Goal: Use online tool/utility: Utilize a website feature to perform a specific function

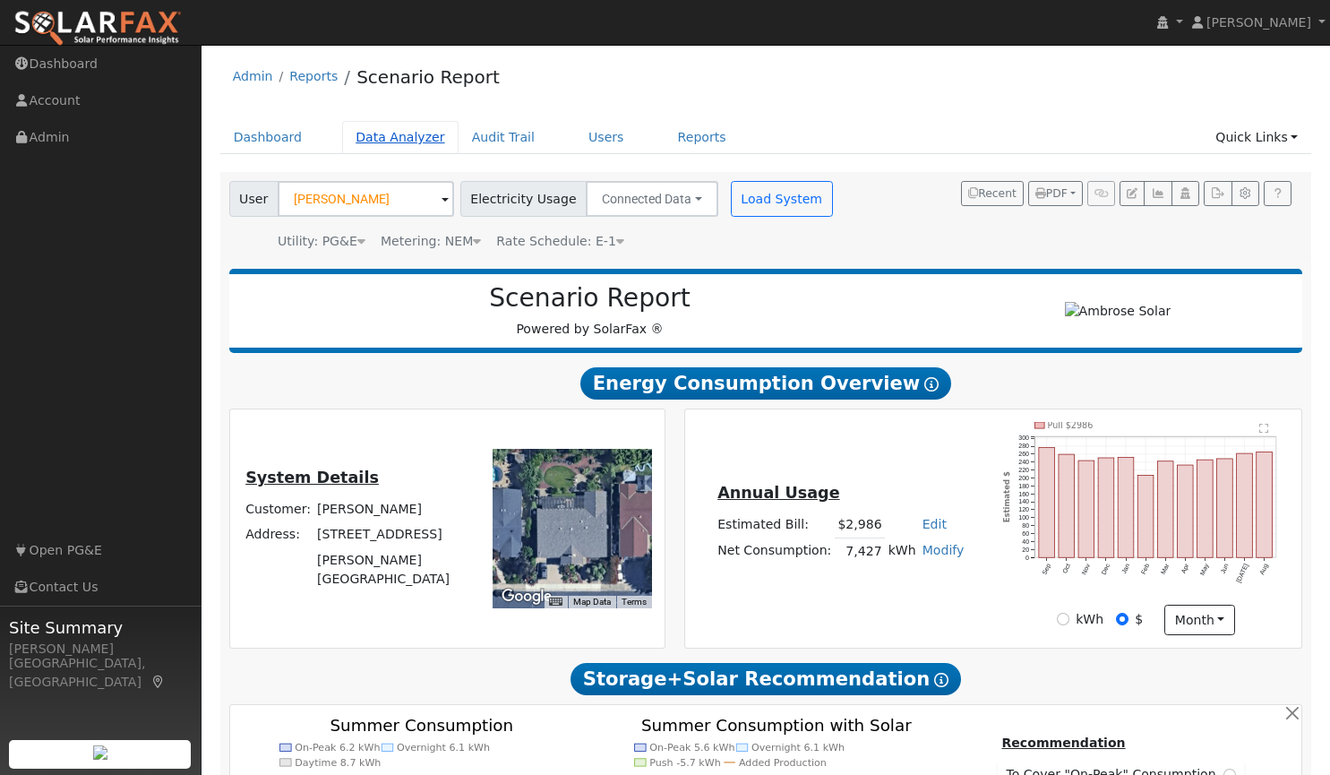
click at [388, 150] on link "Data Analyzer" at bounding box center [400, 137] width 116 height 33
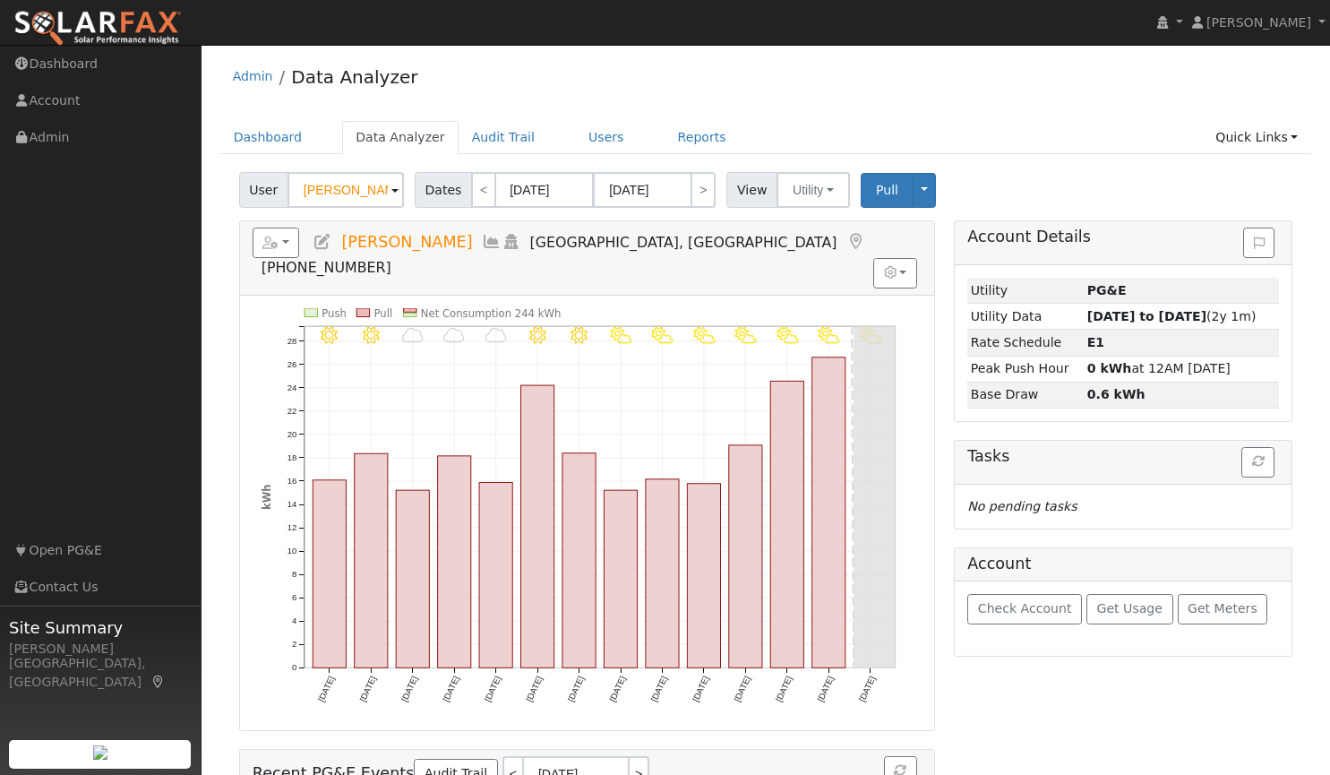
drag, startPoint x: 373, startPoint y: 187, endPoint x: 172, endPoint y: 159, distance: 202.7
click at [172, 159] on div "installed [PERSON_NAME] [PERSON_NAME] Profile My Company Help Center Terms Of S…" at bounding box center [665, 500] width 1330 height 911
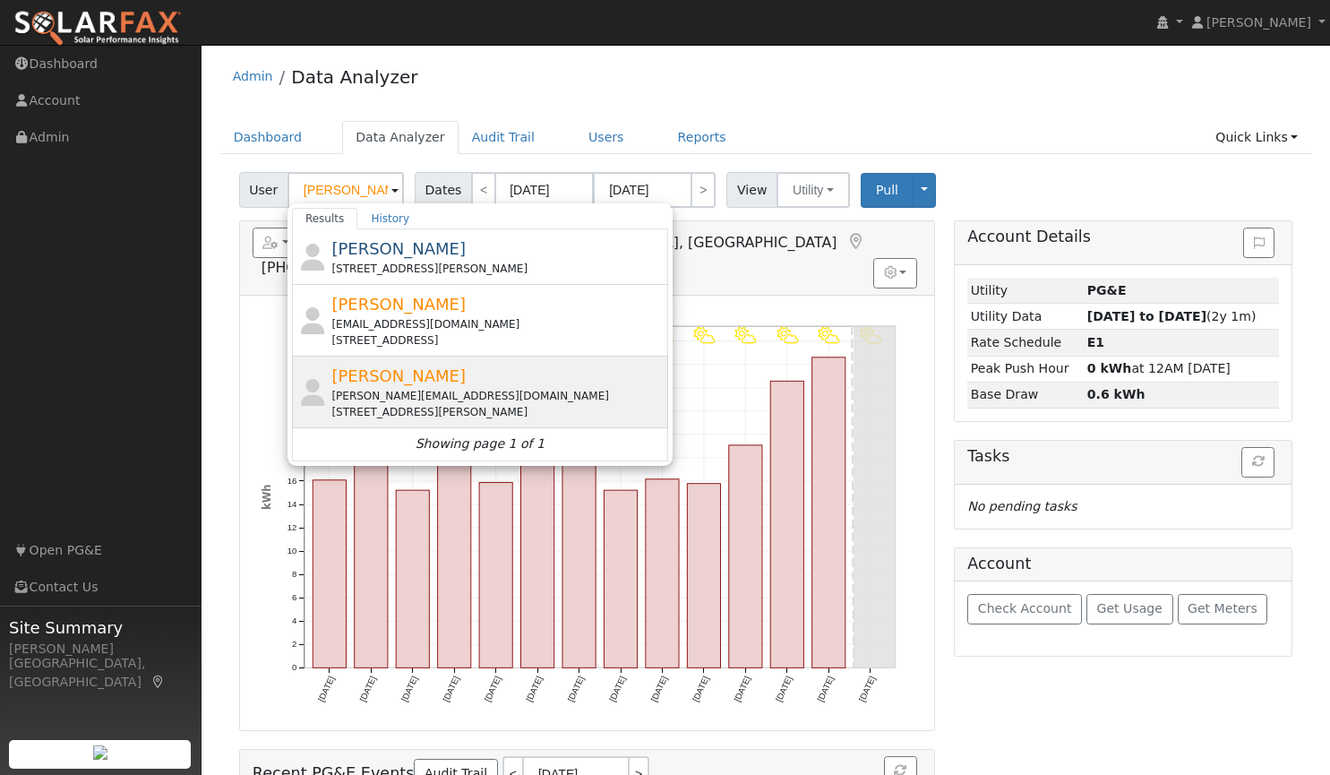
click at [405, 389] on div "[PERSON_NAME][EMAIL_ADDRESS][DOMAIN_NAME]" at bounding box center [497, 396] width 332 height 16
type input "[PERSON_NAME]"
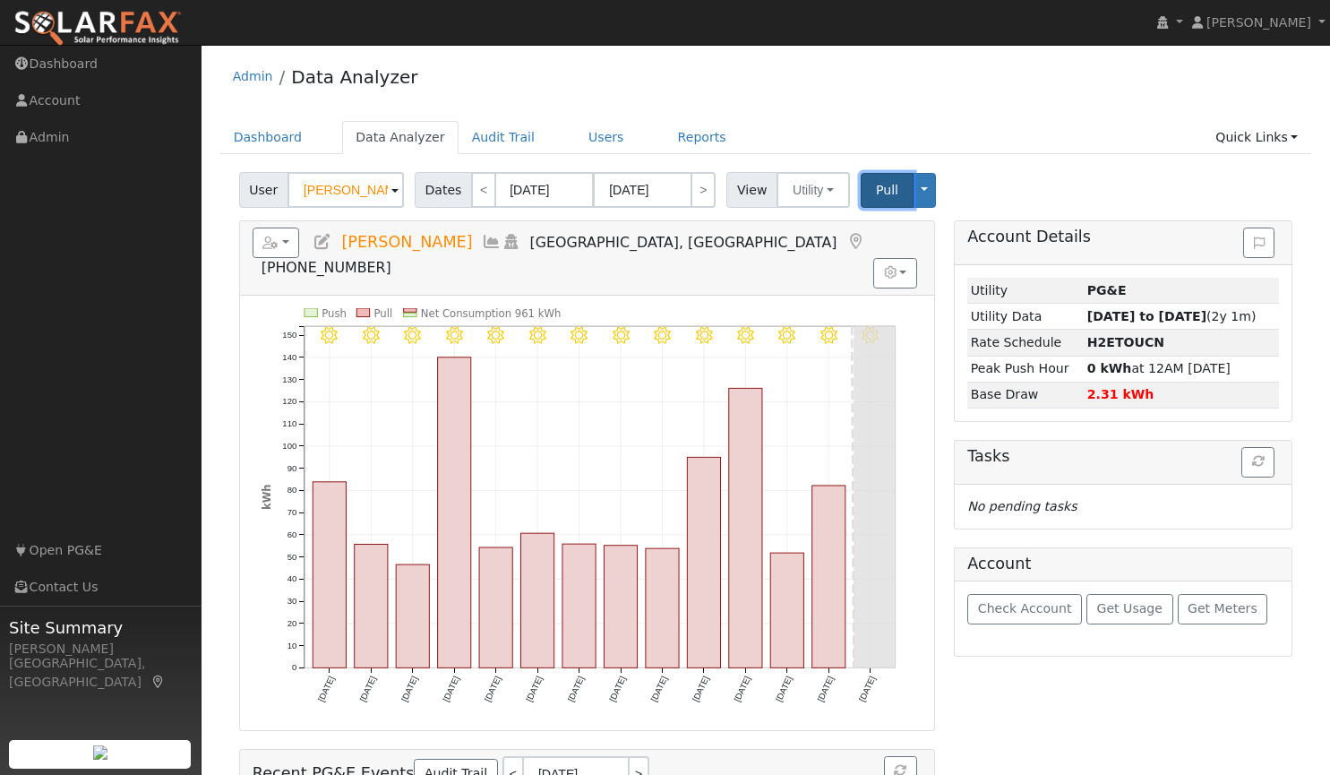
click at [876, 194] on span "Pull" at bounding box center [887, 190] width 22 height 14
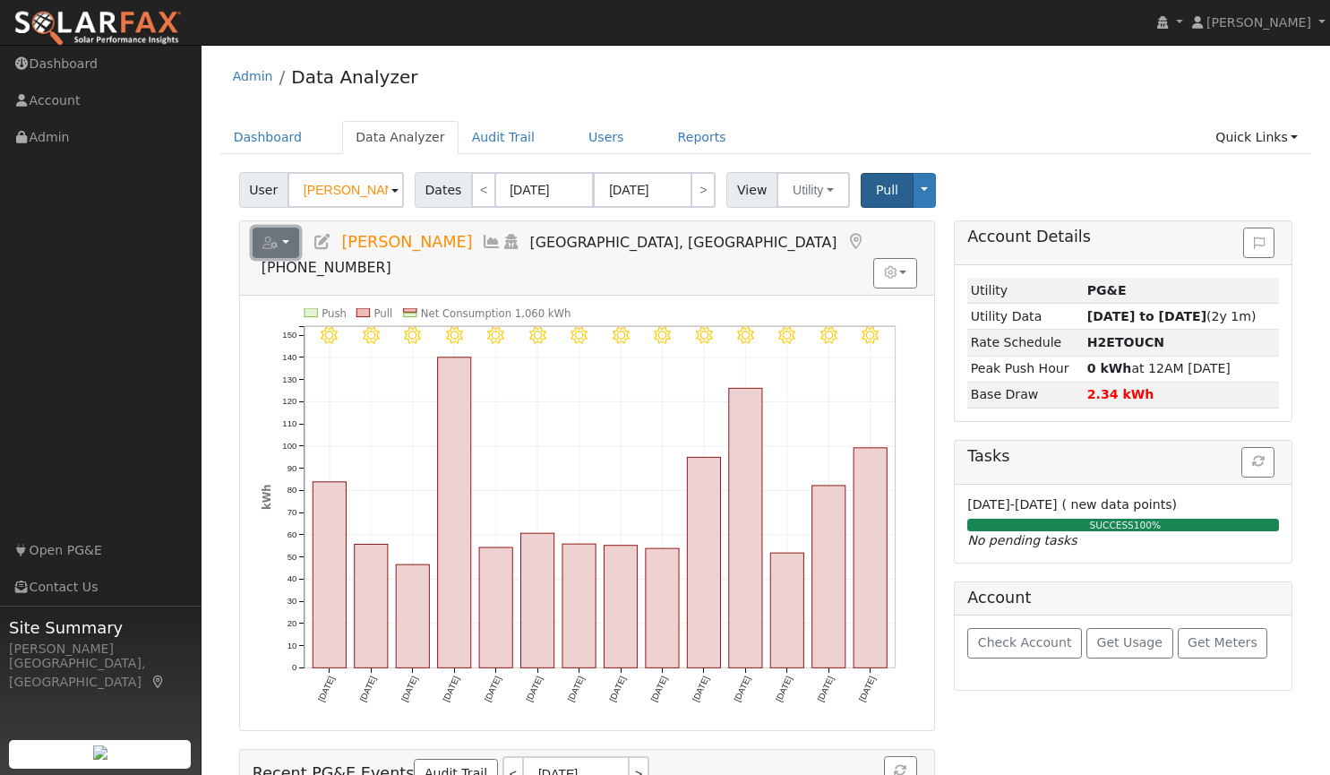
click at [283, 240] on button "button" at bounding box center [276, 243] width 47 height 30
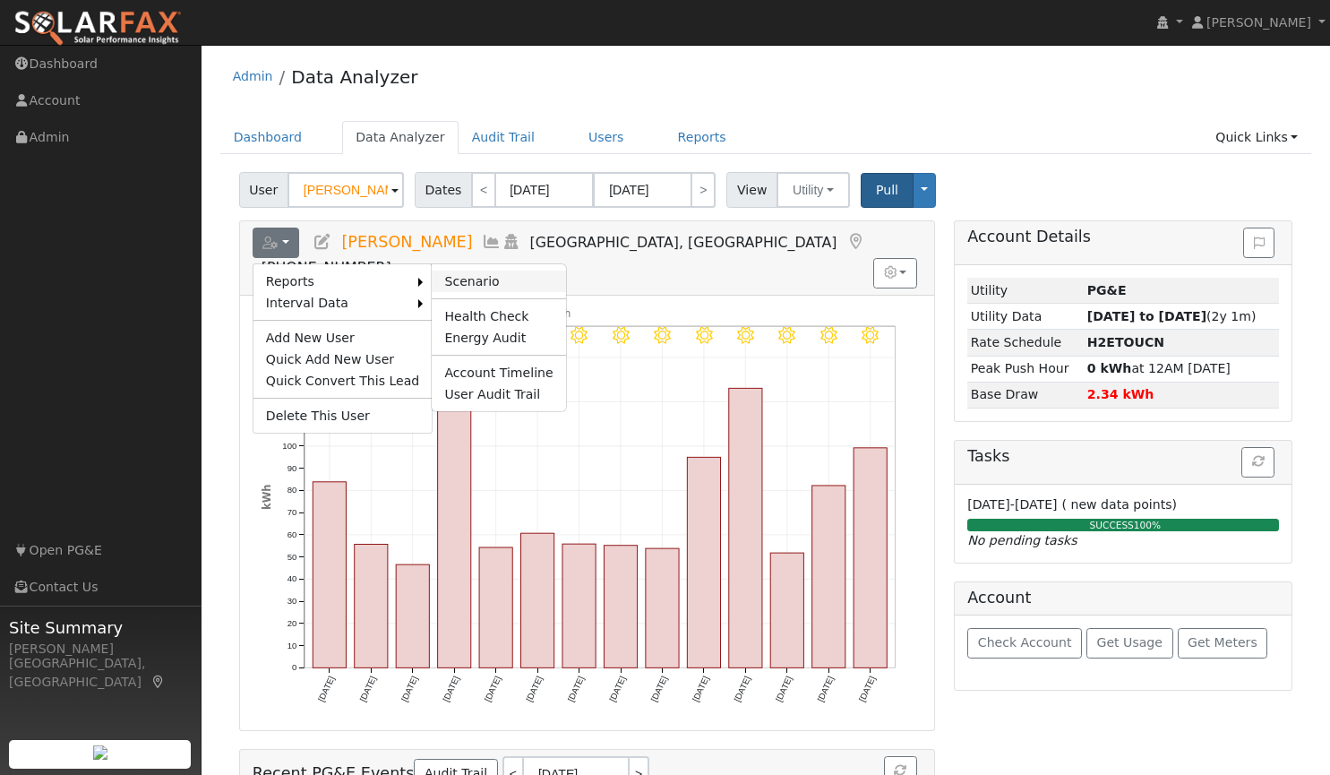
click at [442, 281] on link "Scenario" at bounding box center [498, 281] width 133 height 21
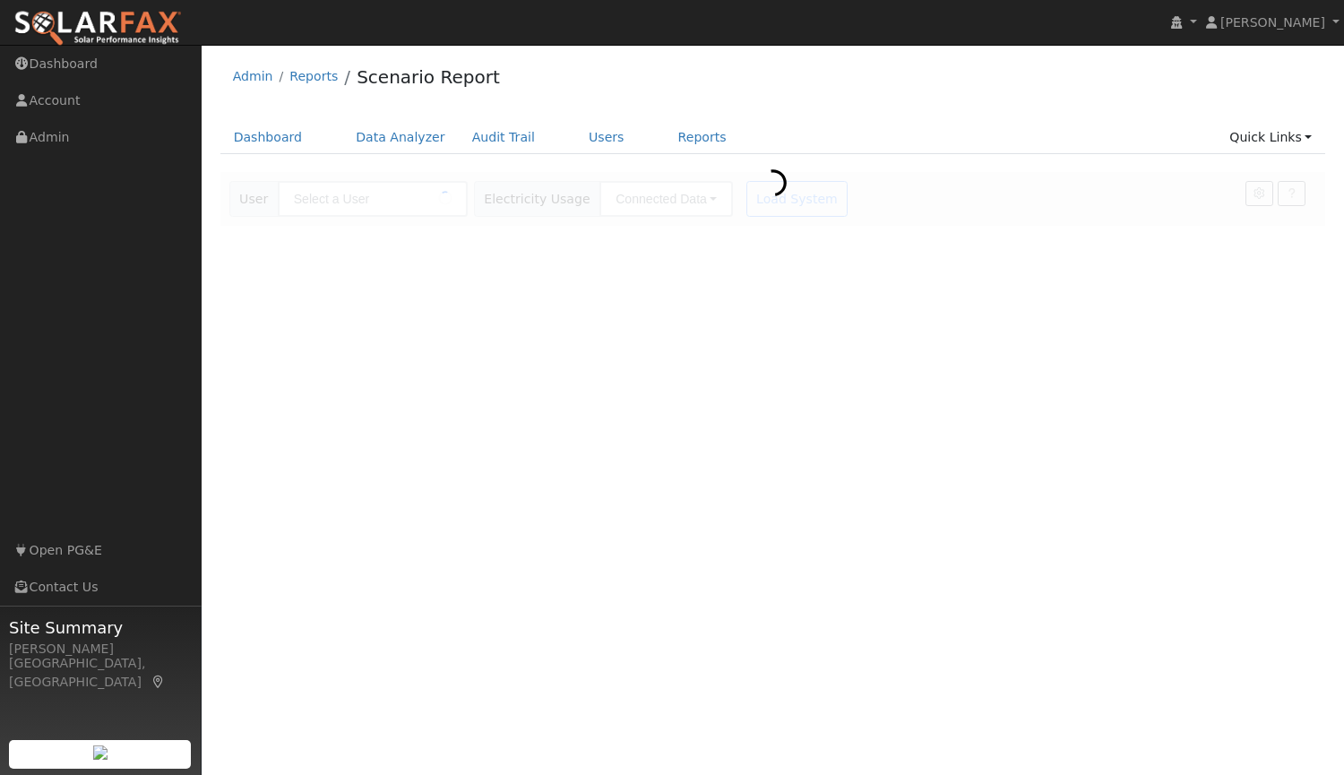
type input "Raul Tadle"
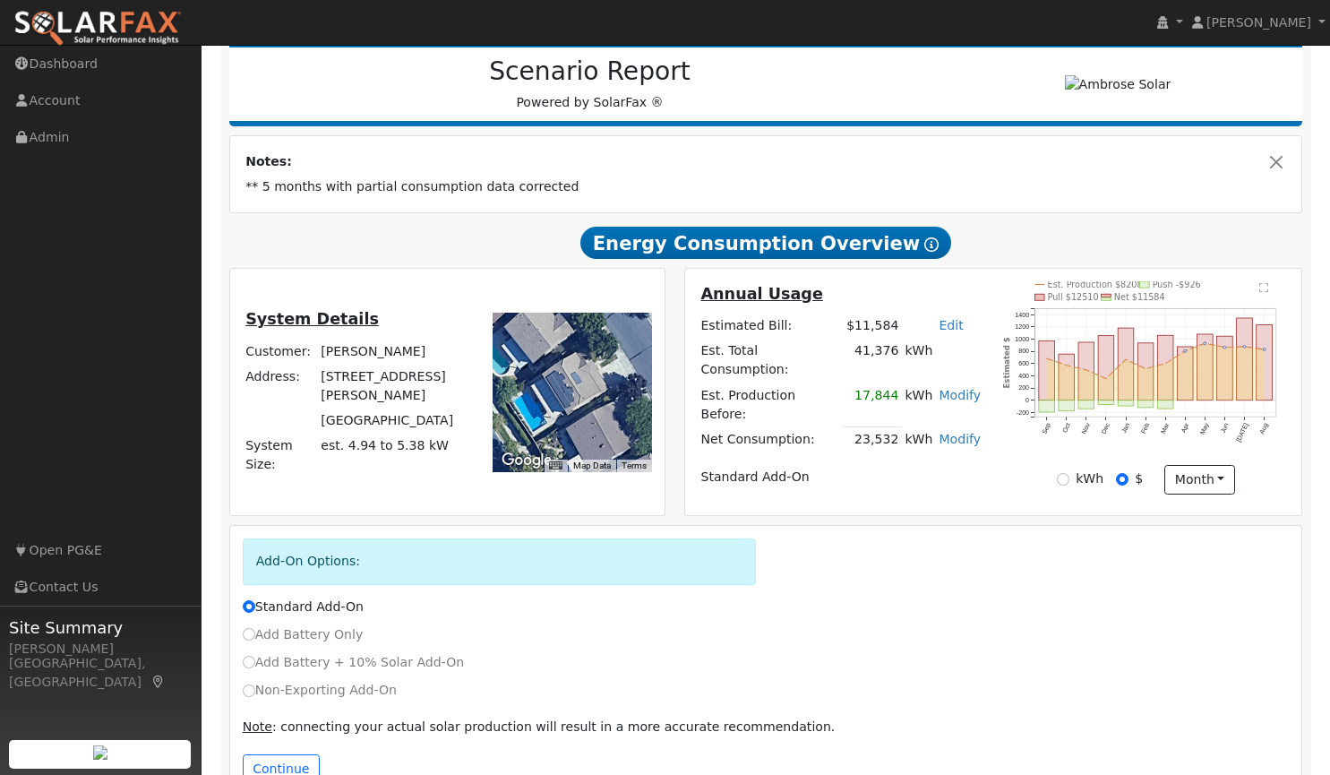
scroll to position [270, 0]
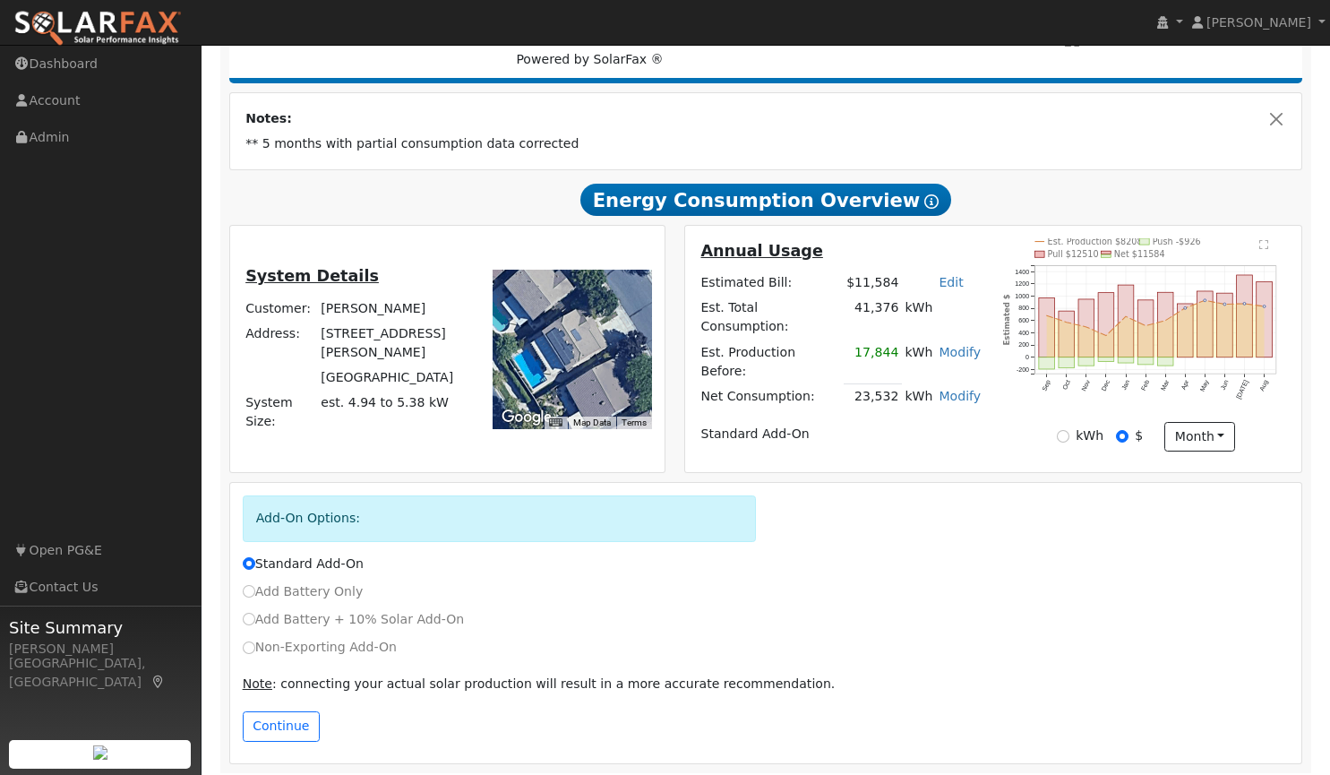
click at [293, 643] on label "Non-Exporting Add-On" at bounding box center [320, 647] width 154 height 19
click at [255, 643] on input "Non-Exporting Add-On" at bounding box center [249, 647] width 13 height 13
radio input "true"
radio input "false"
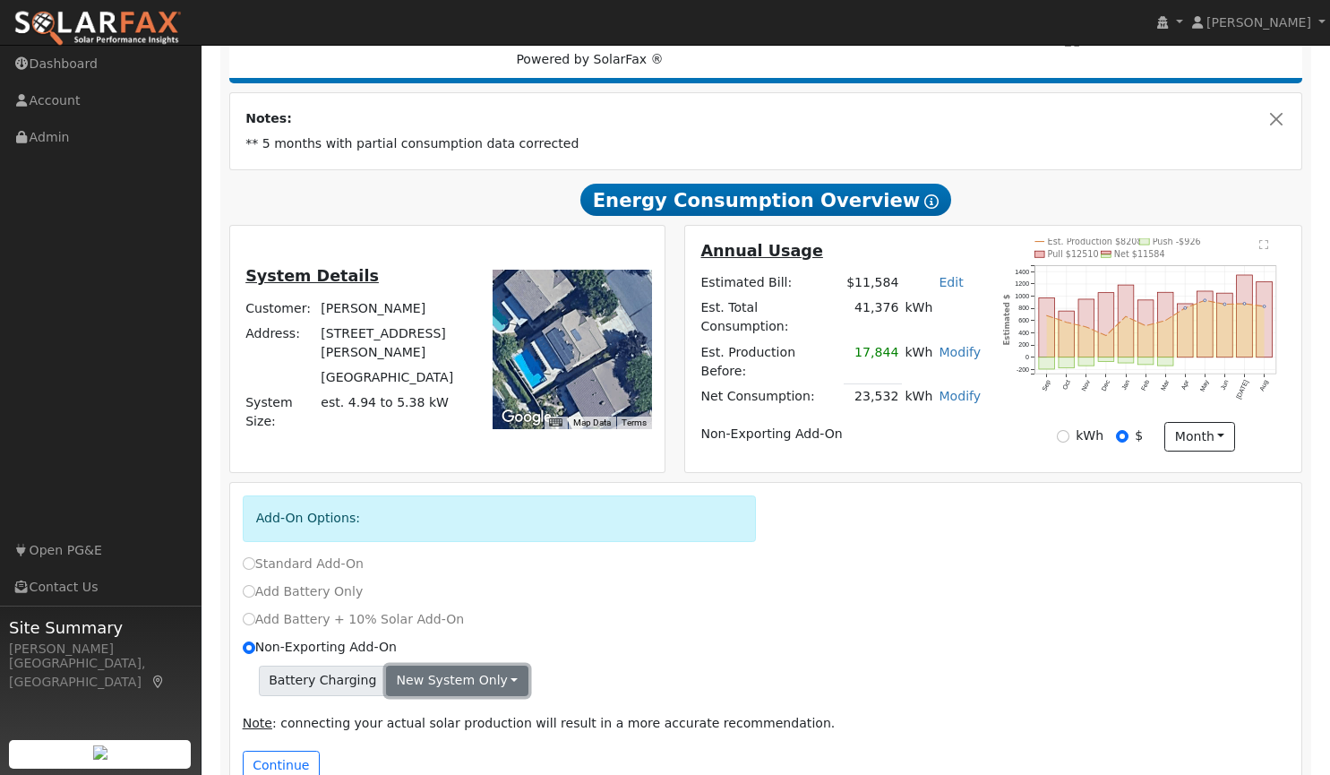
click at [450, 669] on button "New system only" at bounding box center [457, 681] width 142 height 30
click at [450, 736] on link "Both systems" at bounding box center [453, 742] width 133 height 25
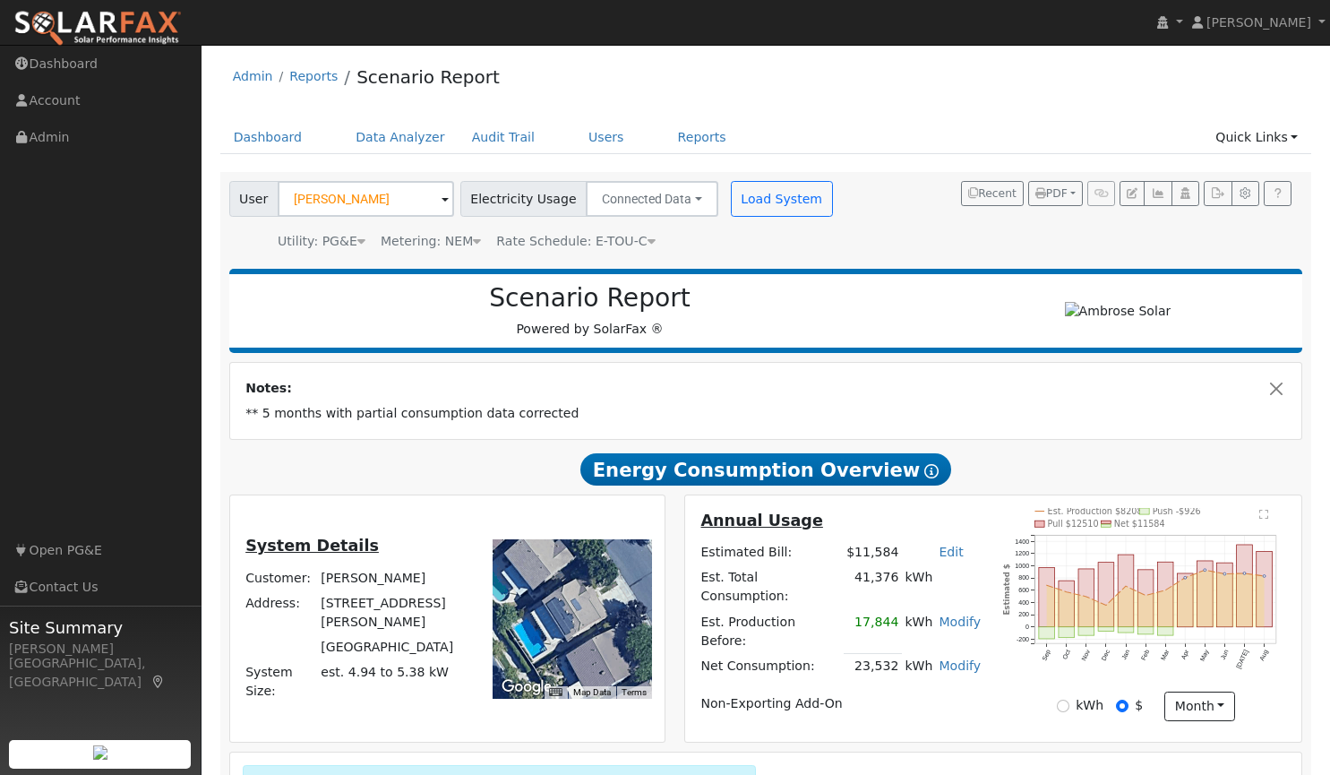
scroll to position [26, 0]
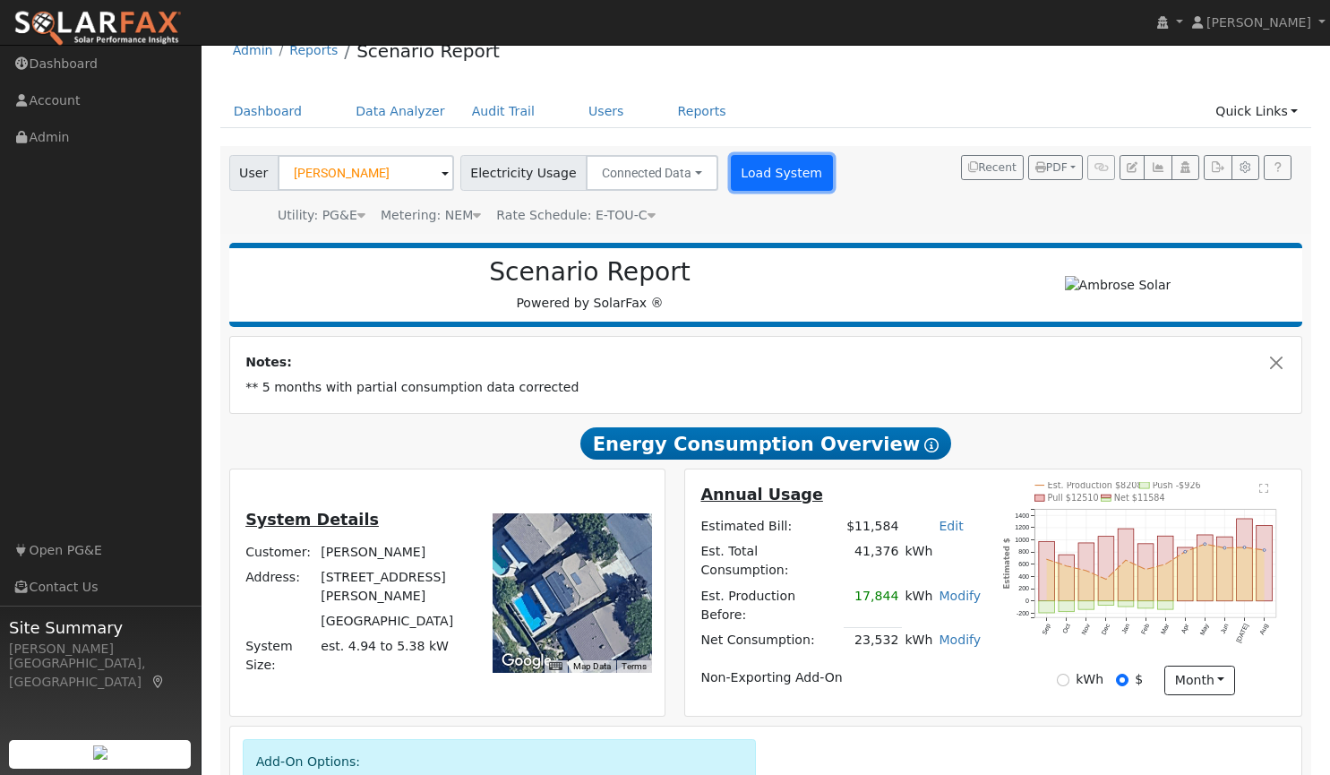
click at [752, 168] on button "Load System" at bounding box center [782, 173] width 102 height 36
radio input "false"
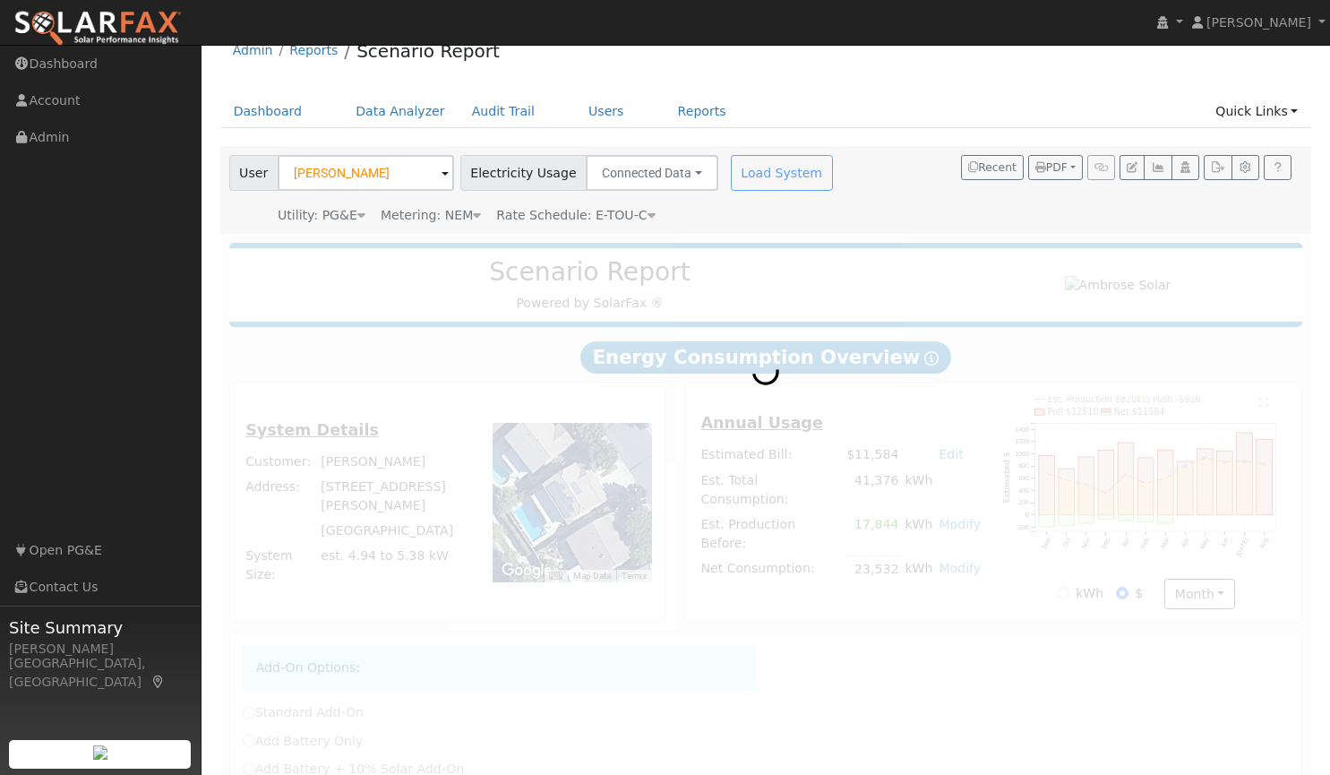
radio input "true"
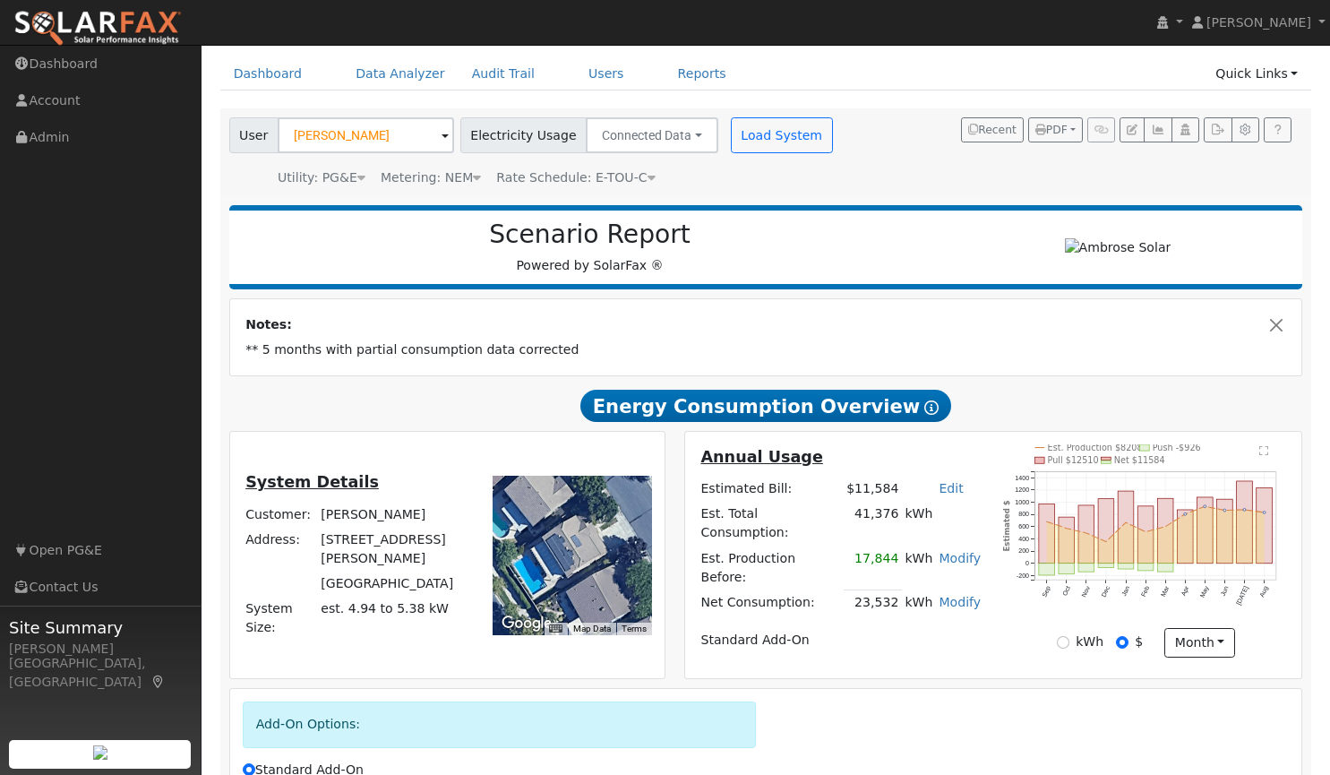
scroll to position [63, 0]
click at [1277, 329] on button "Close" at bounding box center [1276, 325] width 19 height 19
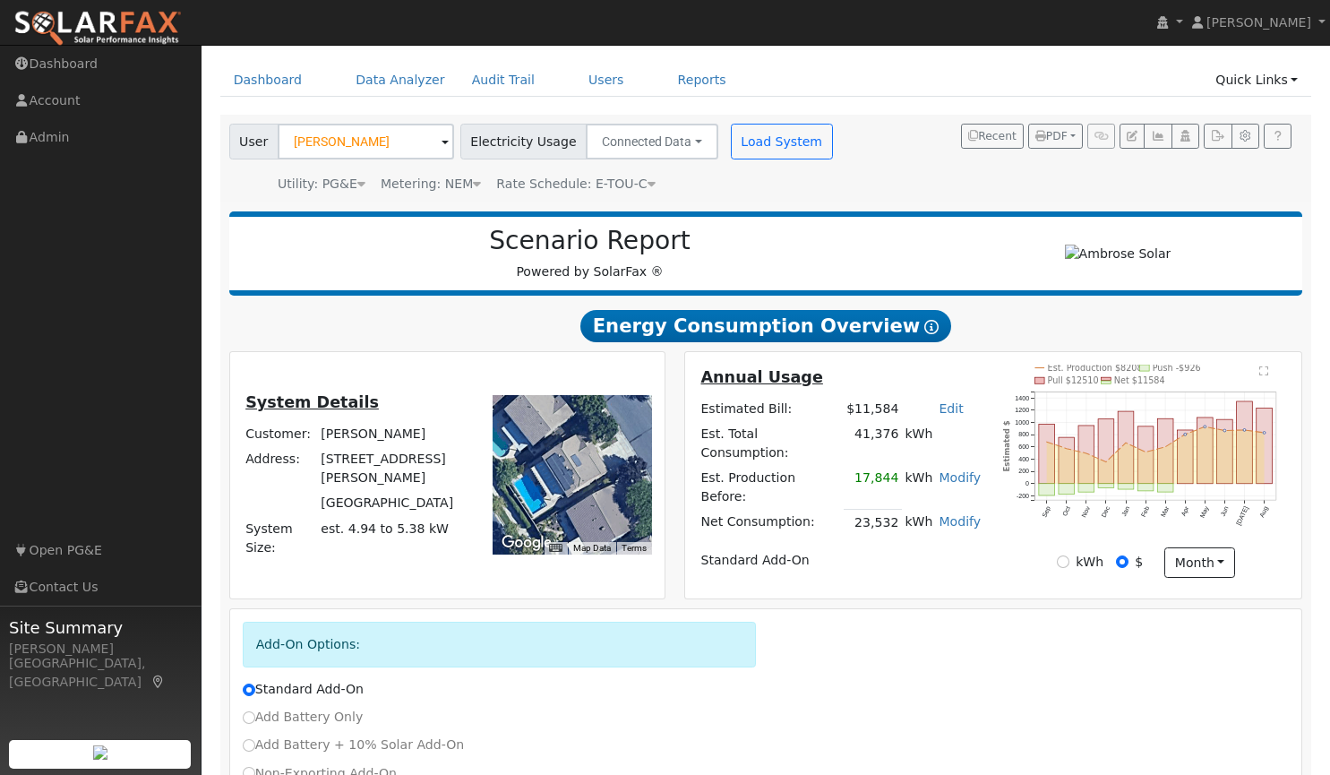
scroll to position [58, 0]
click at [1061, 554] on div "kWh" at bounding box center [1080, 561] width 47 height 19
click at [1061, 559] on input "kWh" at bounding box center [1063, 560] width 13 height 13
radio input "true"
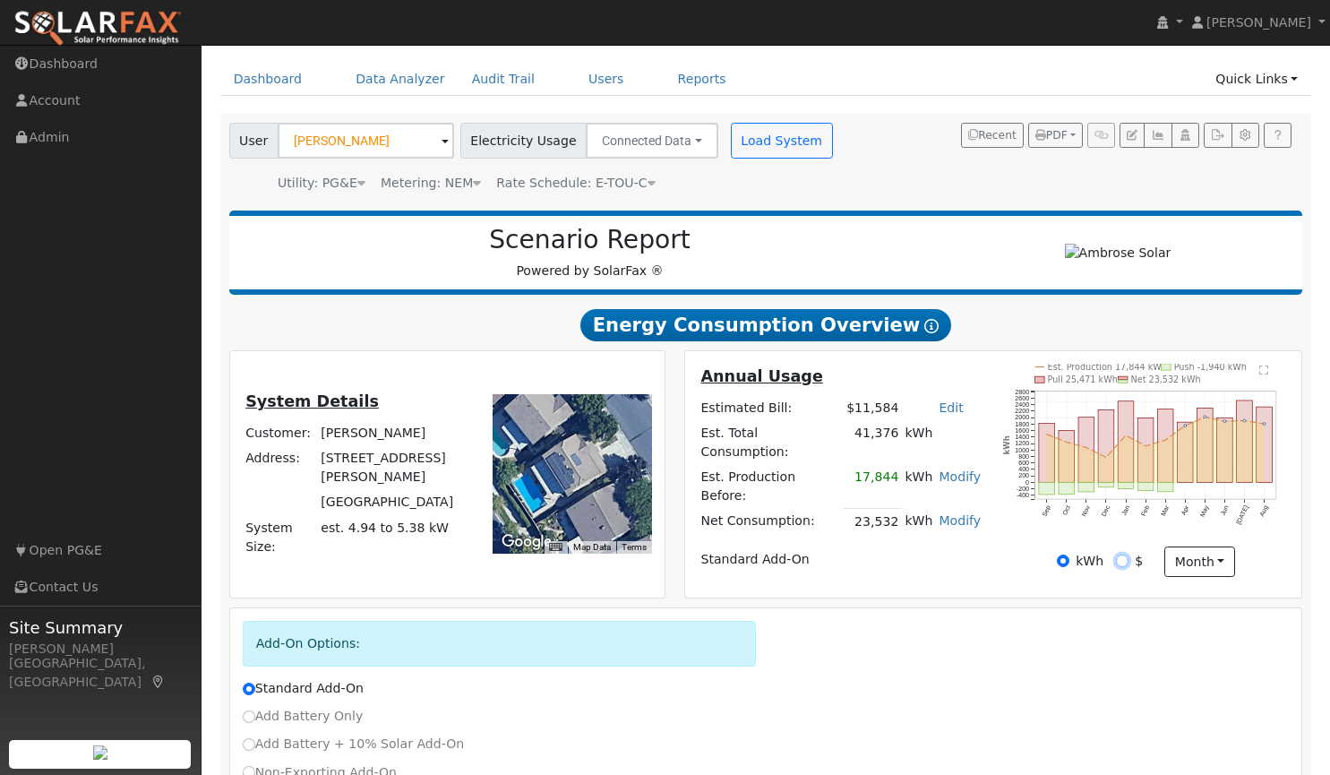
click at [1121, 560] on input "$" at bounding box center [1122, 560] width 13 height 13
radio input "true"
radio input "false"
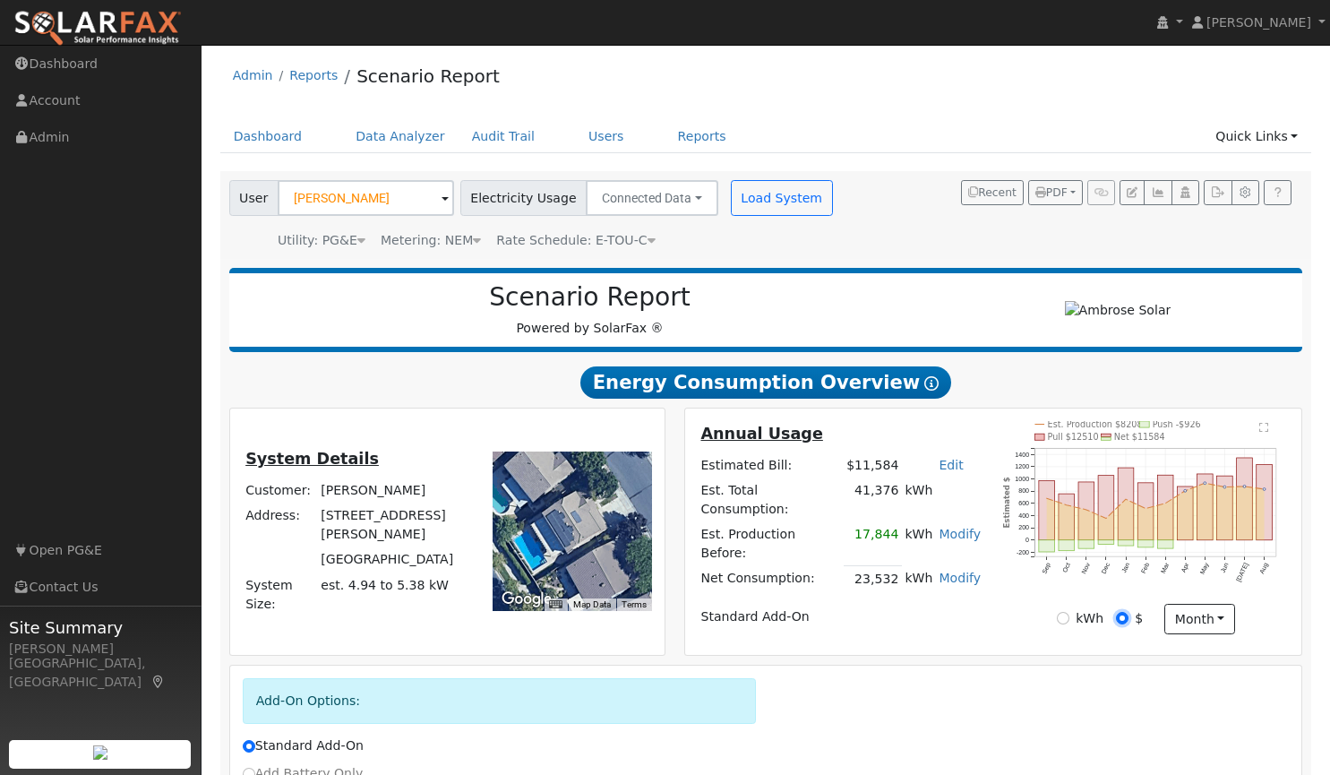
scroll to position [2, 0]
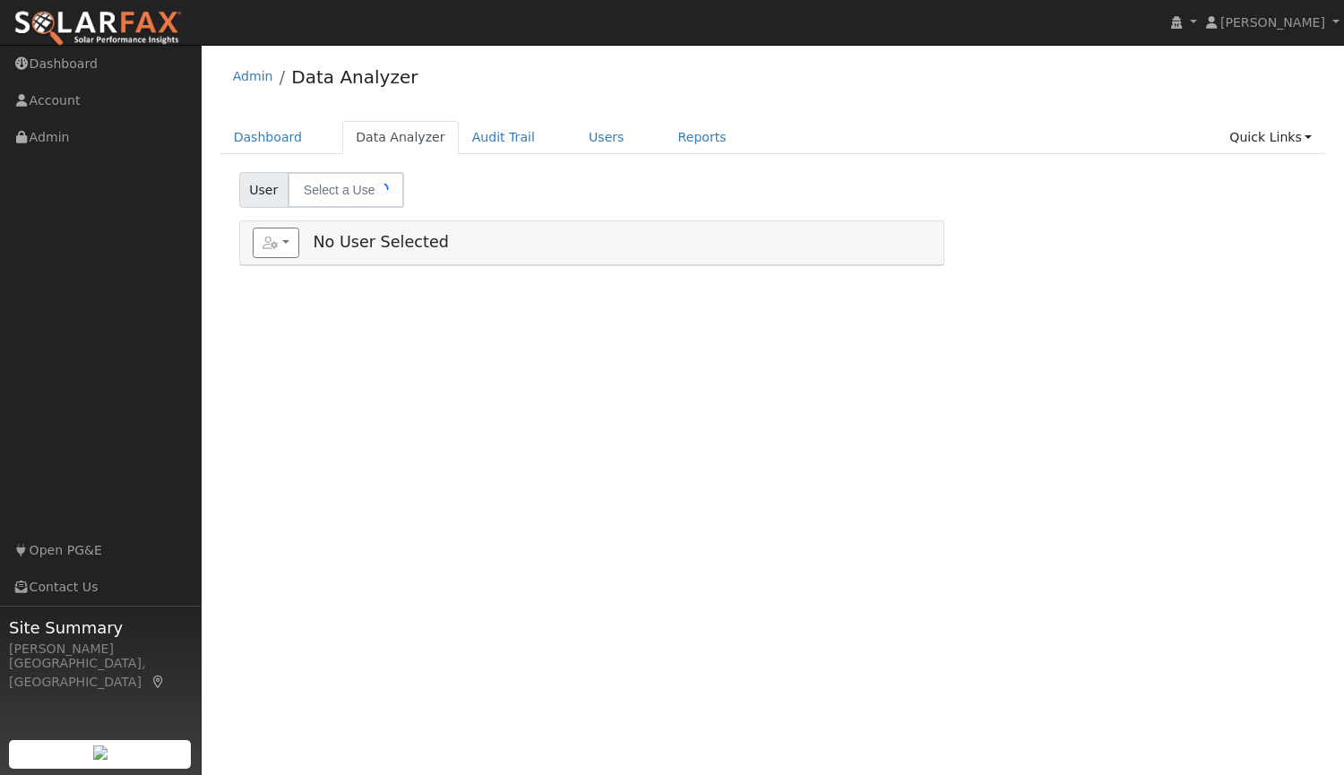
select select "8"
type input "Raul Tadle"
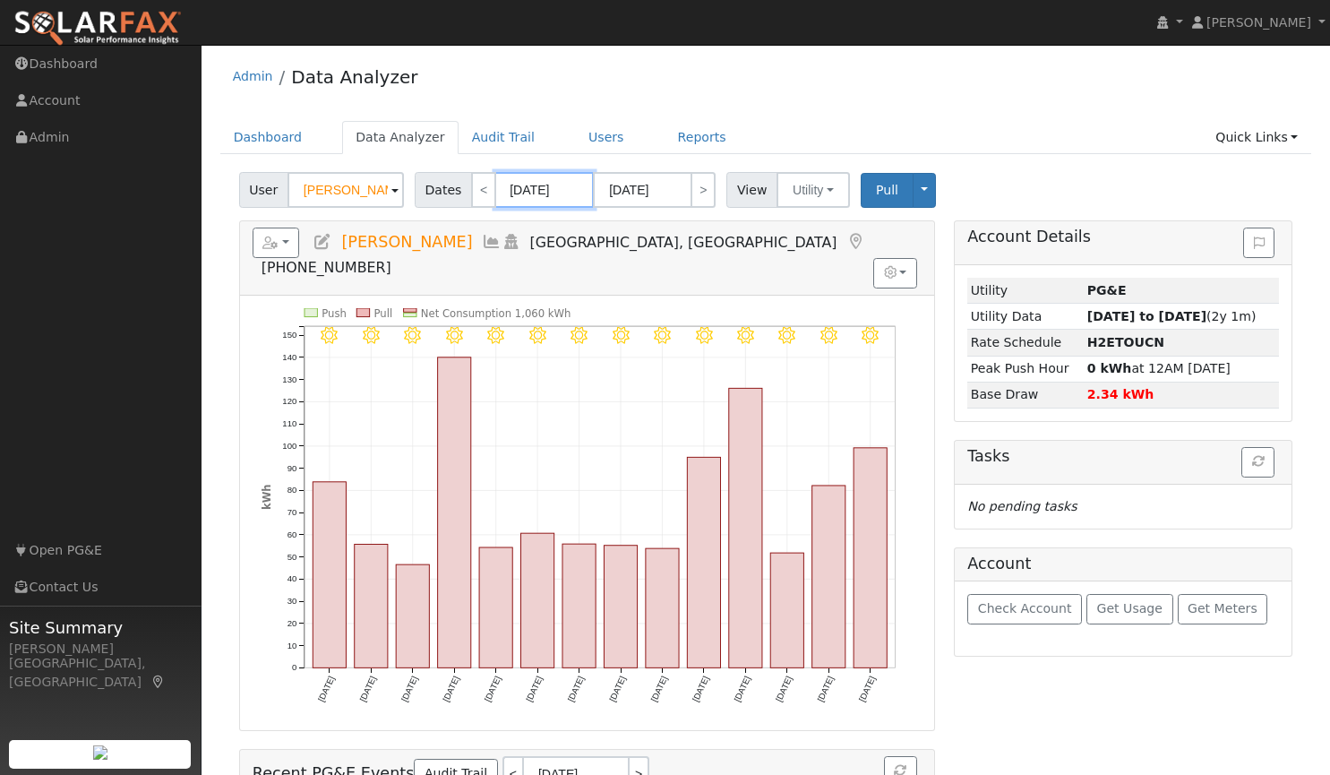
click at [519, 187] on input "[DATE]" at bounding box center [544, 190] width 99 height 36
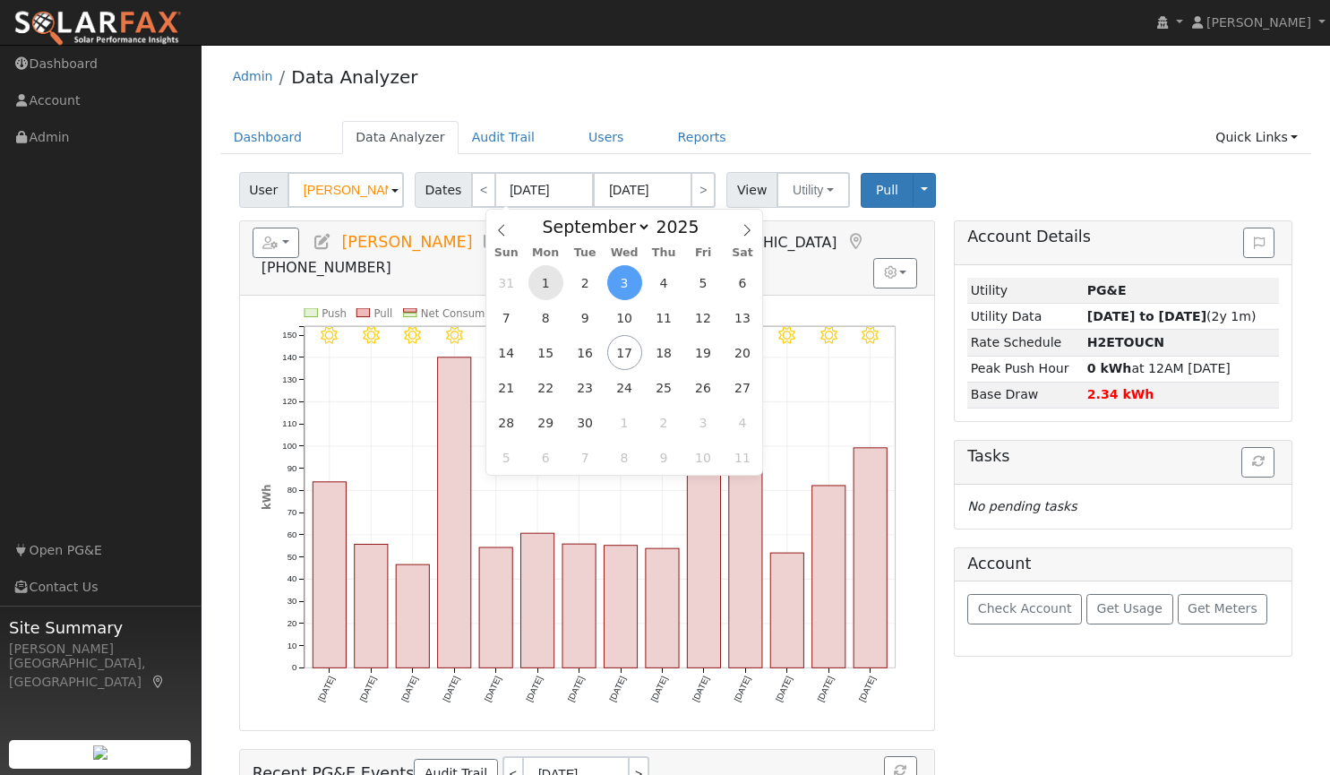
click at [546, 282] on span "1" at bounding box center [545, 282] width 35 height 35
type input "09/01/2025"
type input "09/30/2025"
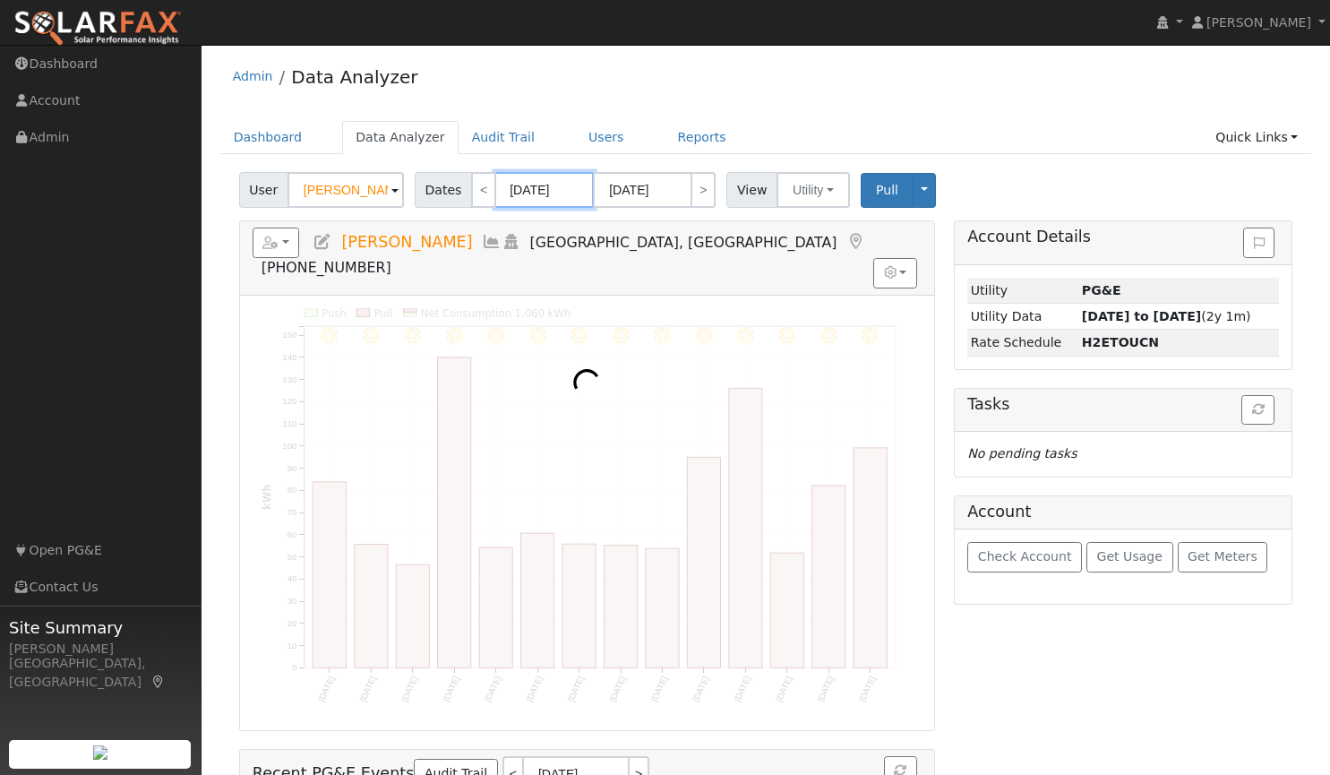
click at [530, 187] on input "09/01/2025" at bounding box center [544, 190] width 99 height 36
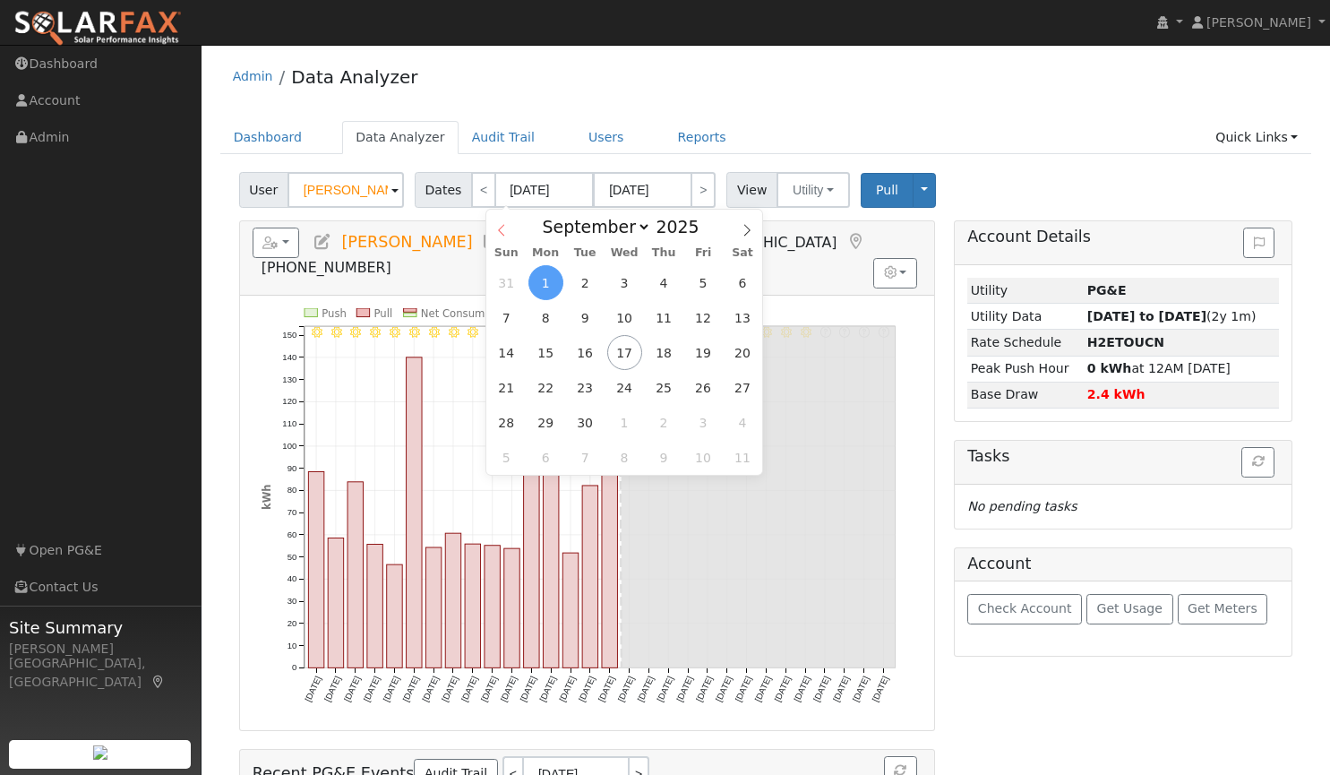
click at [503, 230] on icon at bounding box center [501, 230] width 13 height 13
select select "7"
click at [704, 281] on span "1" at bounding box center [703, 282] width 35 height 35
type input "08/01/2025"
type input "08/31/2025"
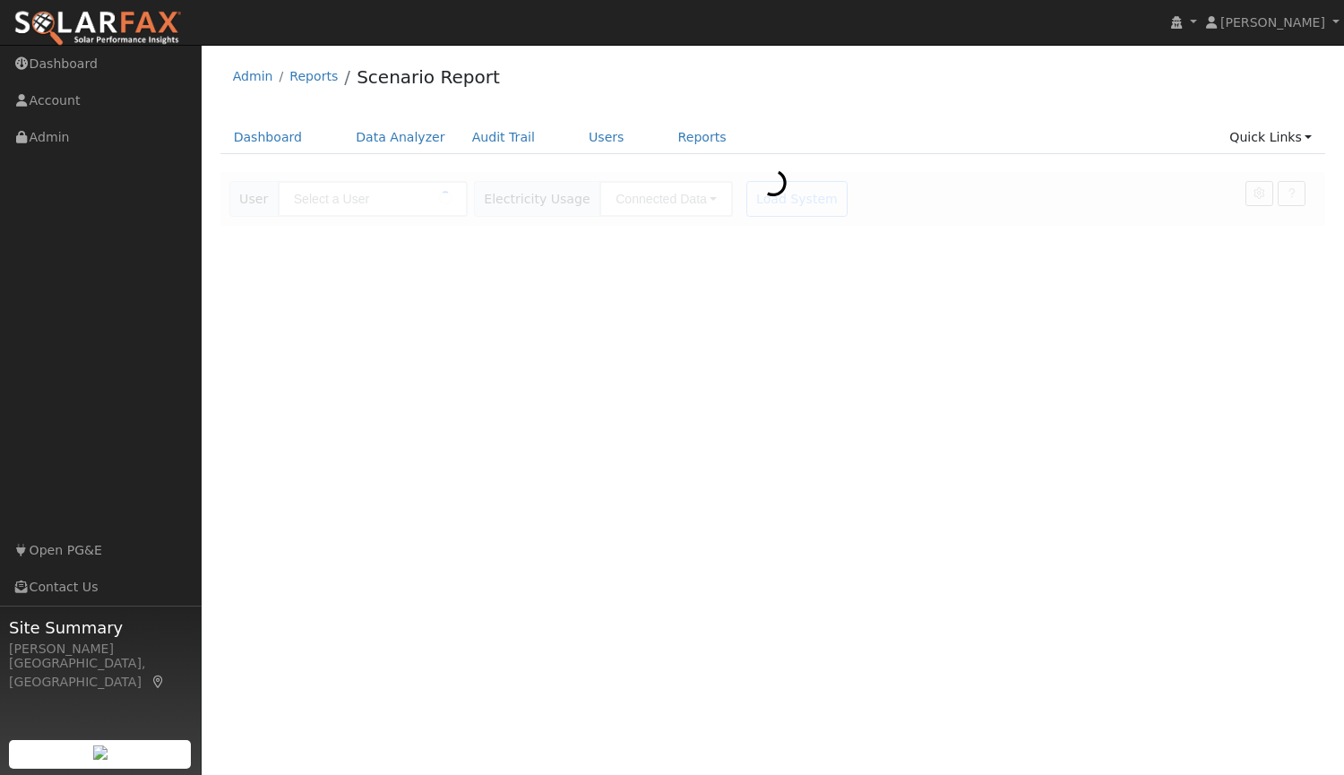
type input "[PERSON_NAME]"
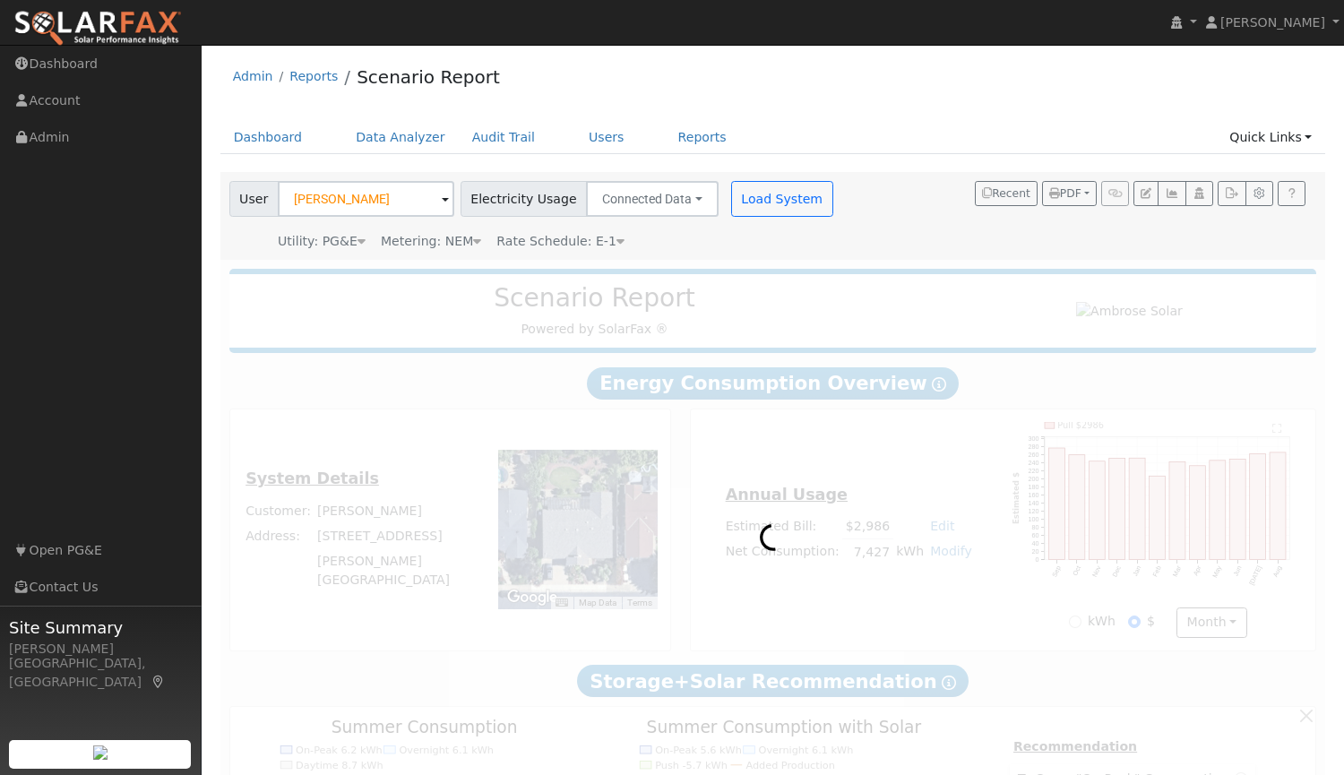
type input "13068"
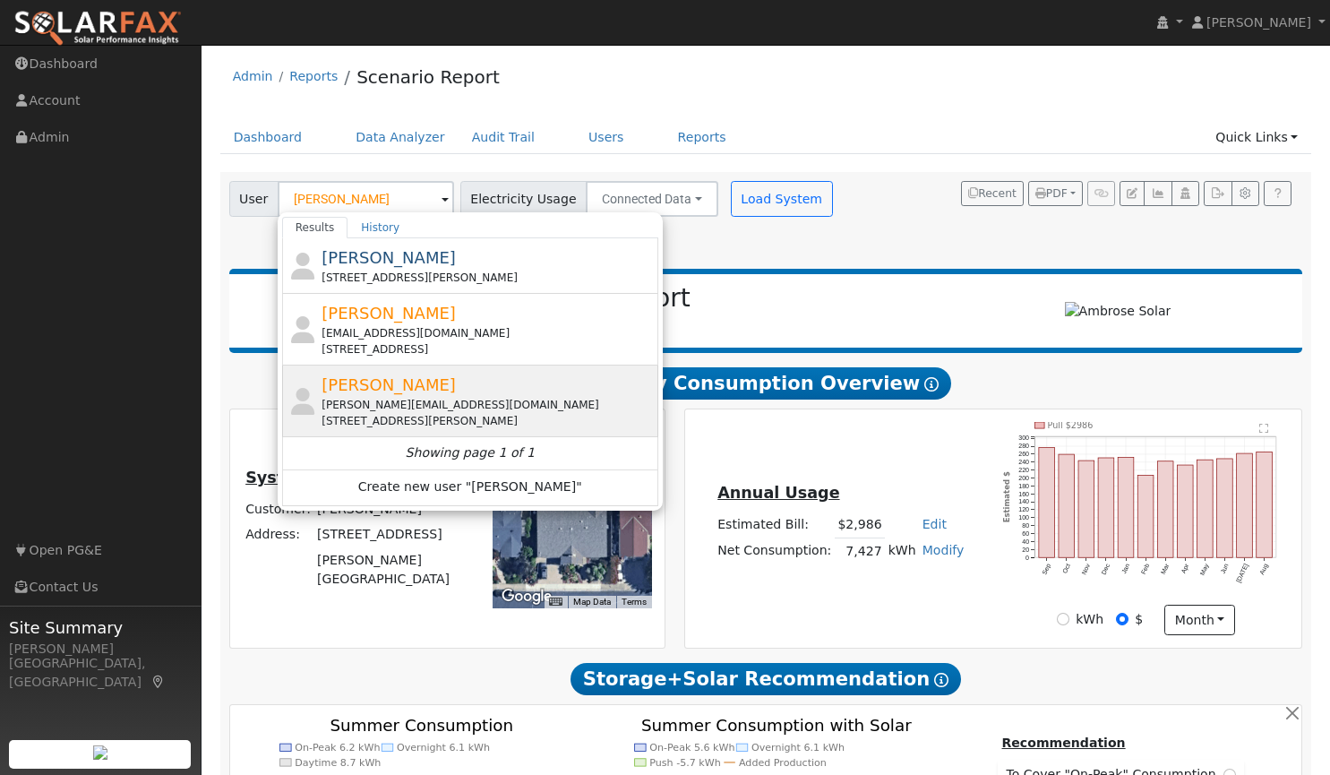
click at [357, 389] on span "[PERSON_NAME]" at bounding box center [389, 384] width 134 height 19
type input "[PERSON_NAME]"
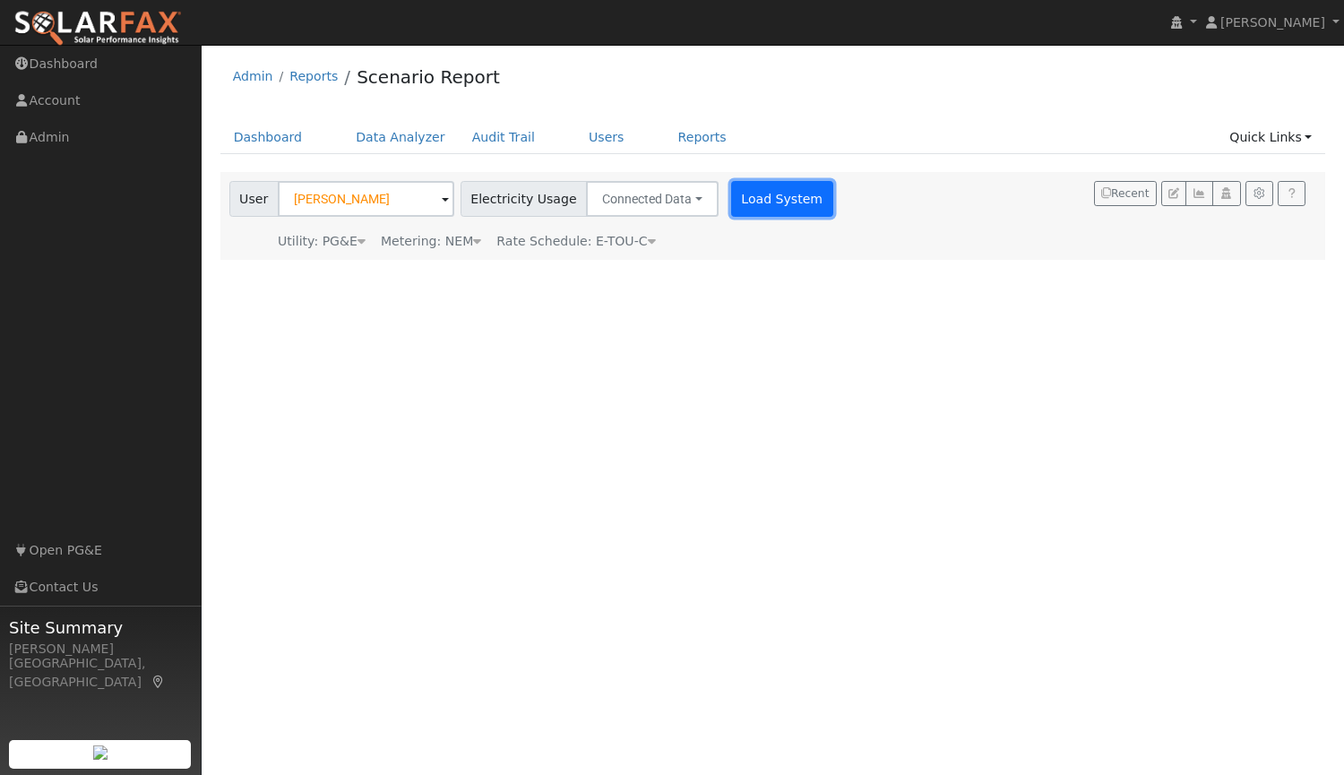
click at [750, 198] on button "Load System" at bounding box center [782, 199] width 102 height 36
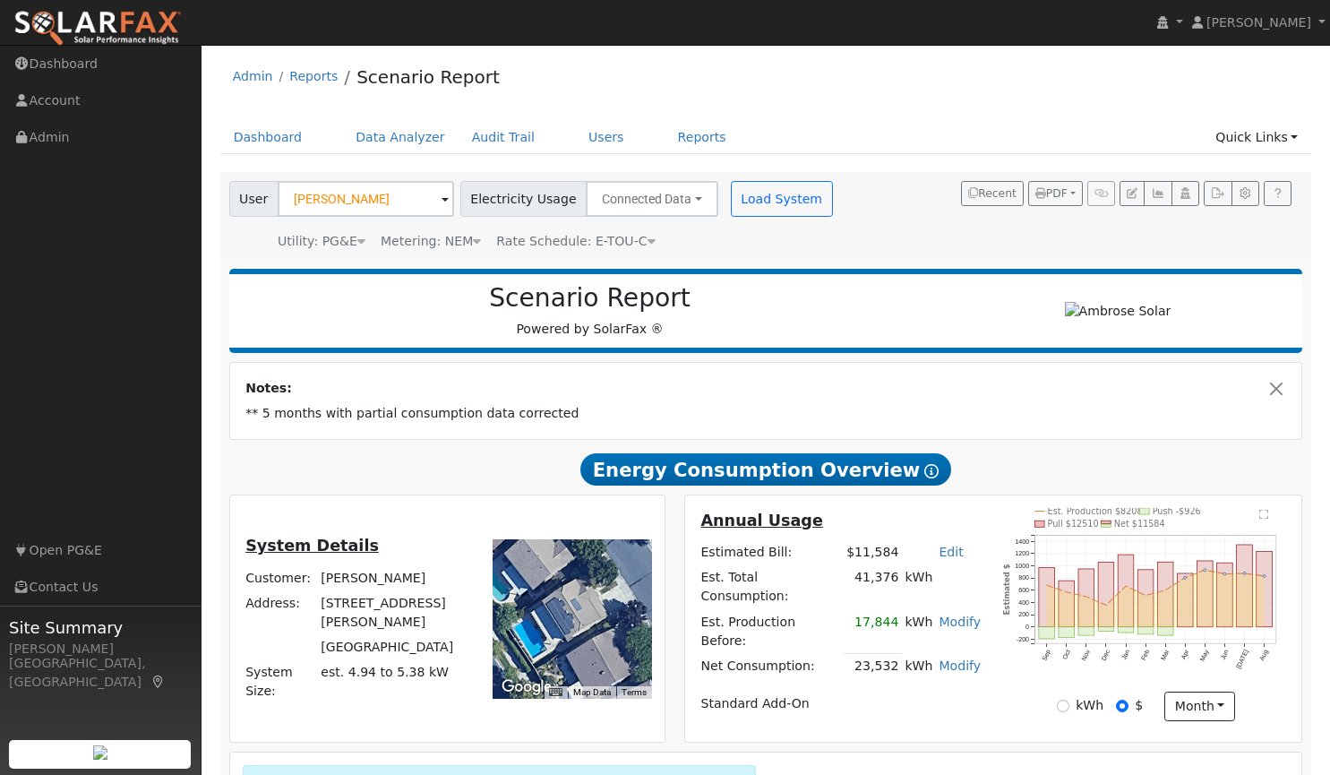
scroll to position [11, 0]
